Goal: Task Accomplishment & Management: Use online tool/utility

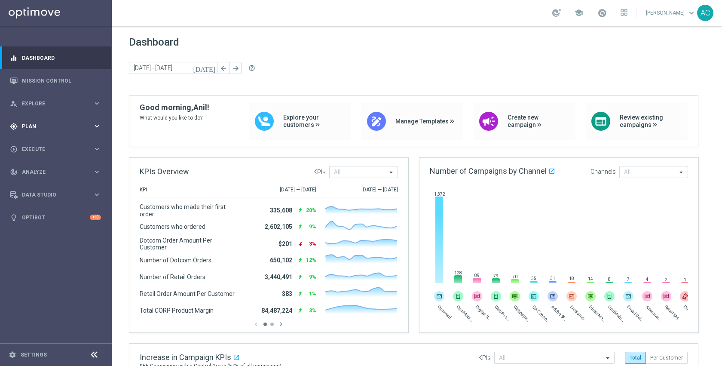
click at [17, 126] on icon "gps_fixed" at bounding box center [14, 127] width 8 height 8
click at [39, 144] on link "Target Groups" at bounding box center [55, 144] width 67 height 7
